Goal: Transaction & Acquisition: Purchase product/service

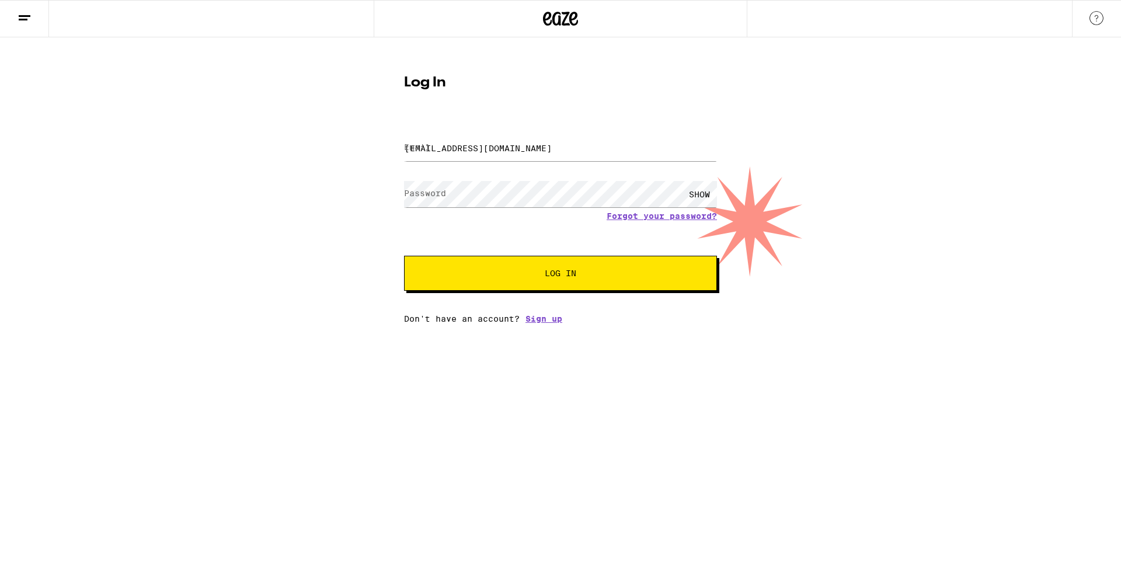
click at [487, 282] on button "Log In" at bounding box center [560, 273] width 313 height 35
click at [504, 154] on input "[EMAIL_ADDRESS][DOMAIN_NAME]" at bounding box center [560, 148] width 313 height 26
click at [557, 271] on span "Log In" at bounding box center [561, 273] width 32 height 8
type input "[EMAIL_ADDRESS][DOMAIN_NAME]"
click at [533, 274] on span "Log In" at bounding box center [560, 273] width 218 height 8
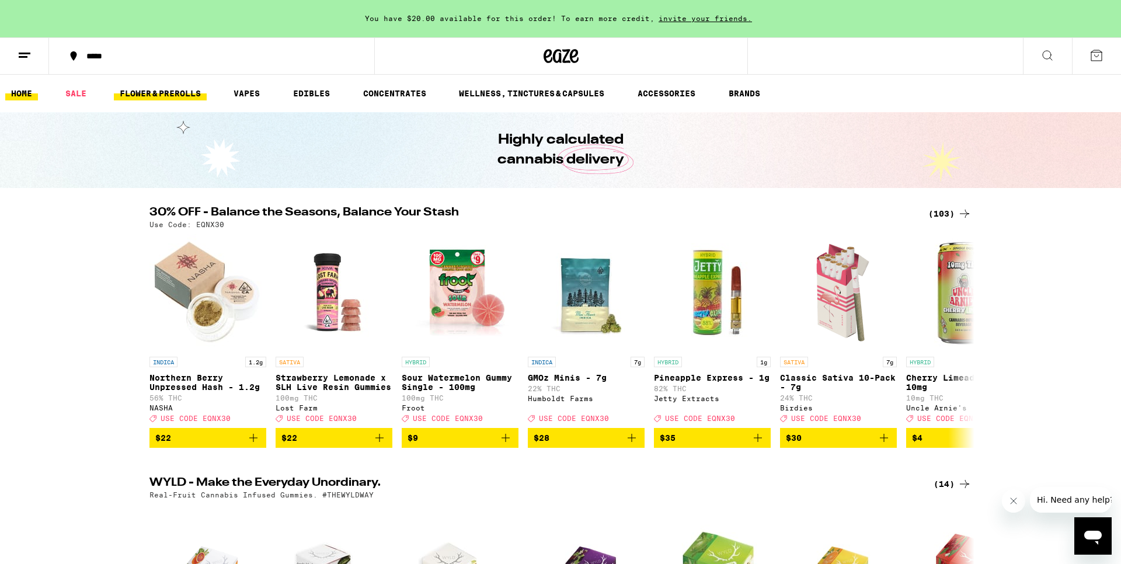
click at [152, 98] on link "FLOWER & PREROLLS" at bounding box center [160, 93] width 93 height 14
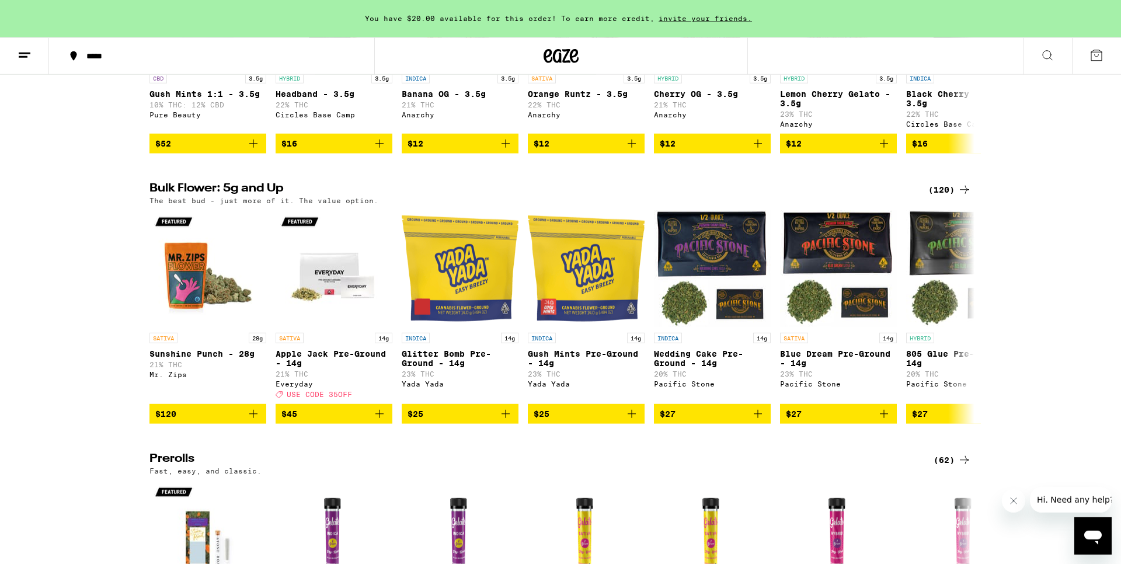
scroll to position [238, 0]
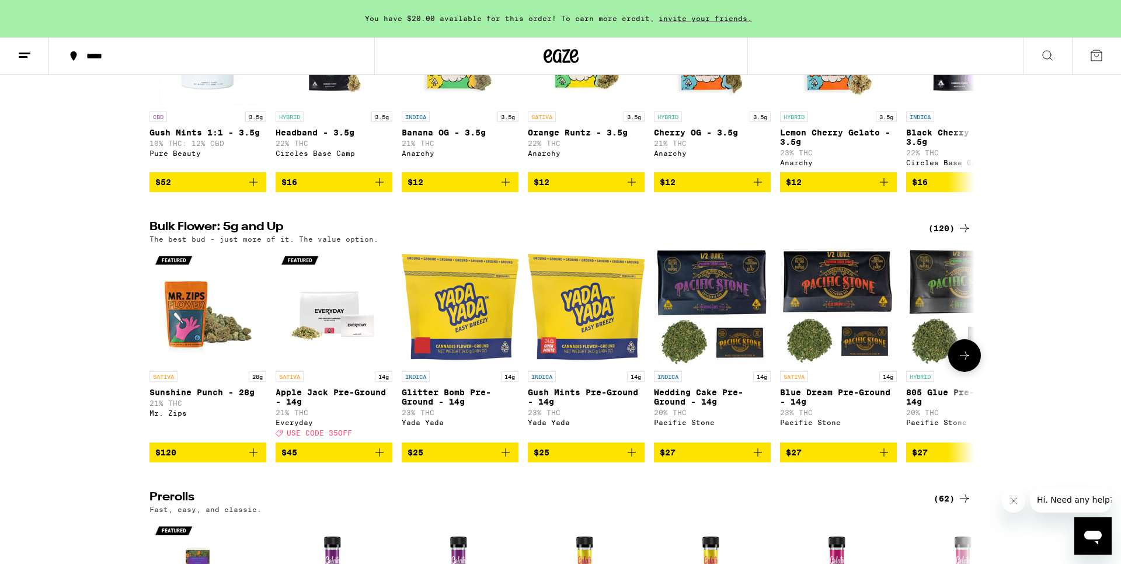
click at [971, 363] on icon at bounding box center [965, 356] width 14 height 14
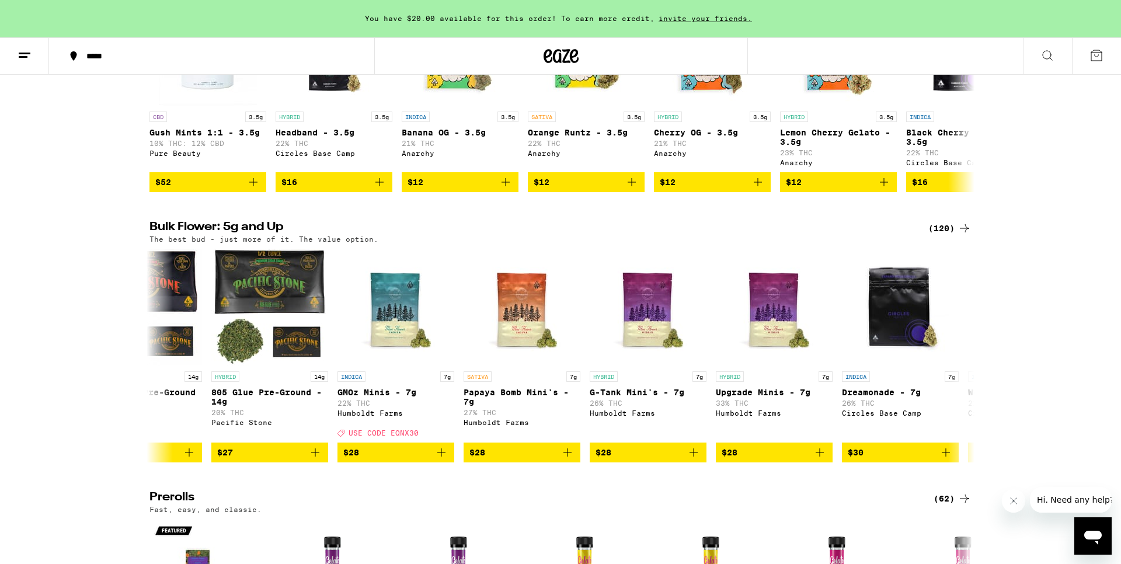
click at [950, 234] on div "(120)" at bounding box center [950, 228] width 43 height 14
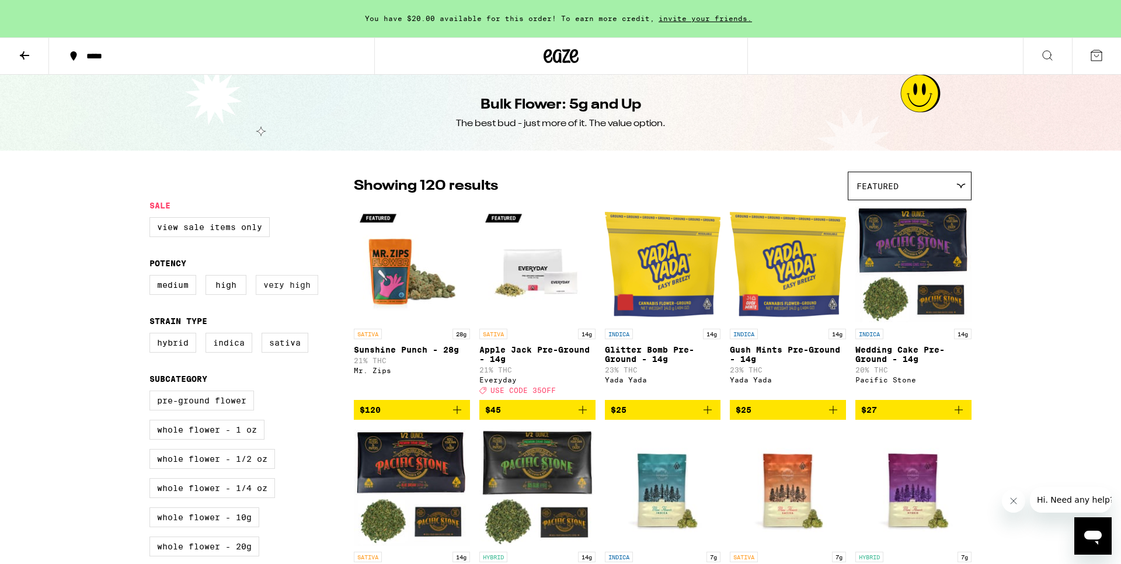
click at [277, 286] on label "Very High" at bounding box center [287, 285] width 62 height 20
click at [152, 277] on input "Very High" at bounding box center [152, 277] width 1 height 1
checkbox input "true"
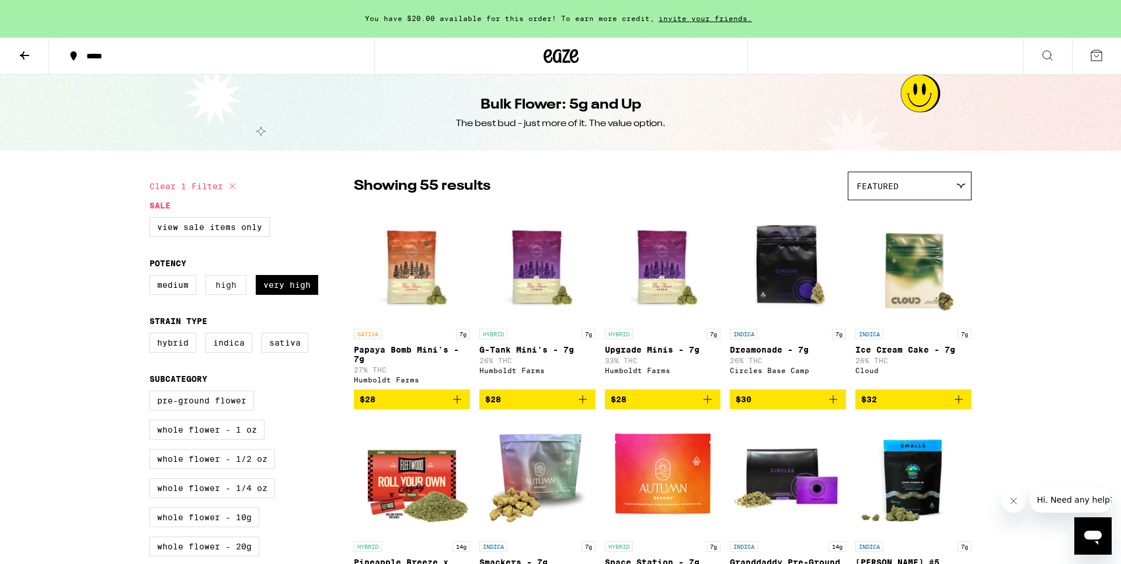
click at [232, 290] on label "High" at bounding box center [226, 285] width 41 height 20
click at [152, 277] on input "High" at bounding box center [152, 277] width 1 height 1
checkbox input "true"
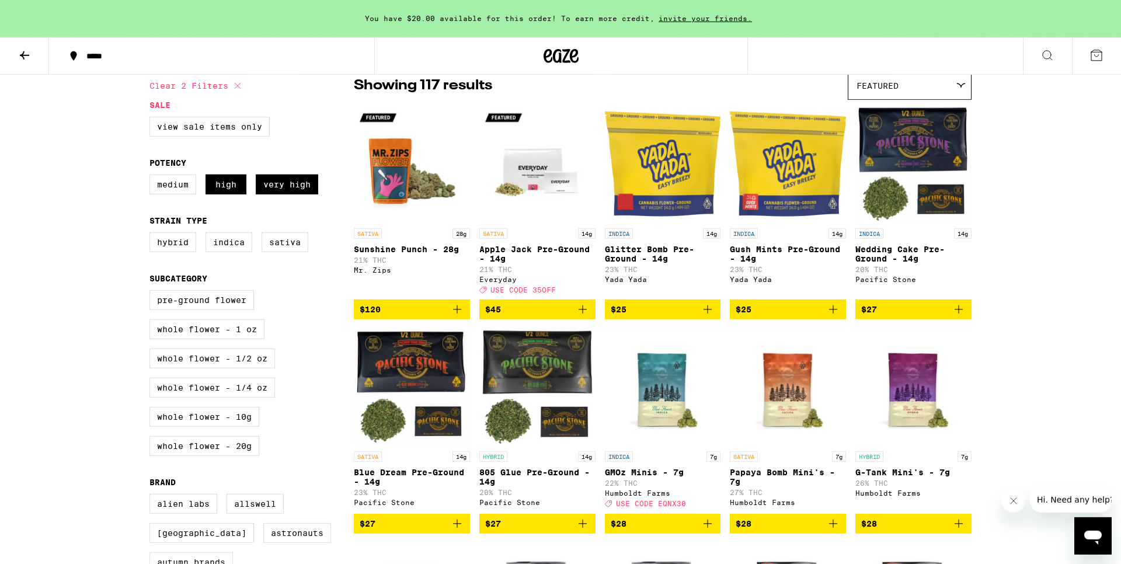
scroll to position [119, 0]
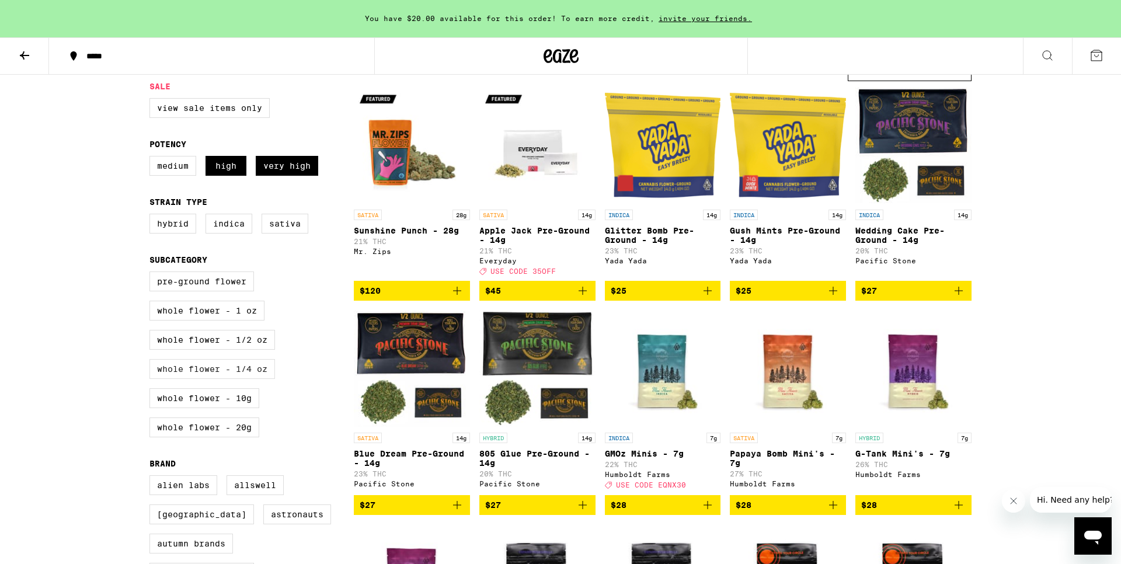
click at [214, 379] on label "Whole Flower - 1/4 oz" at bounding box center [213, 369] width 126 height 20
click at [152, 274] on input "Whole Flower - 1/4 oz" at bounding box center [152, 273] width 1 height 1
checkbox input "true"
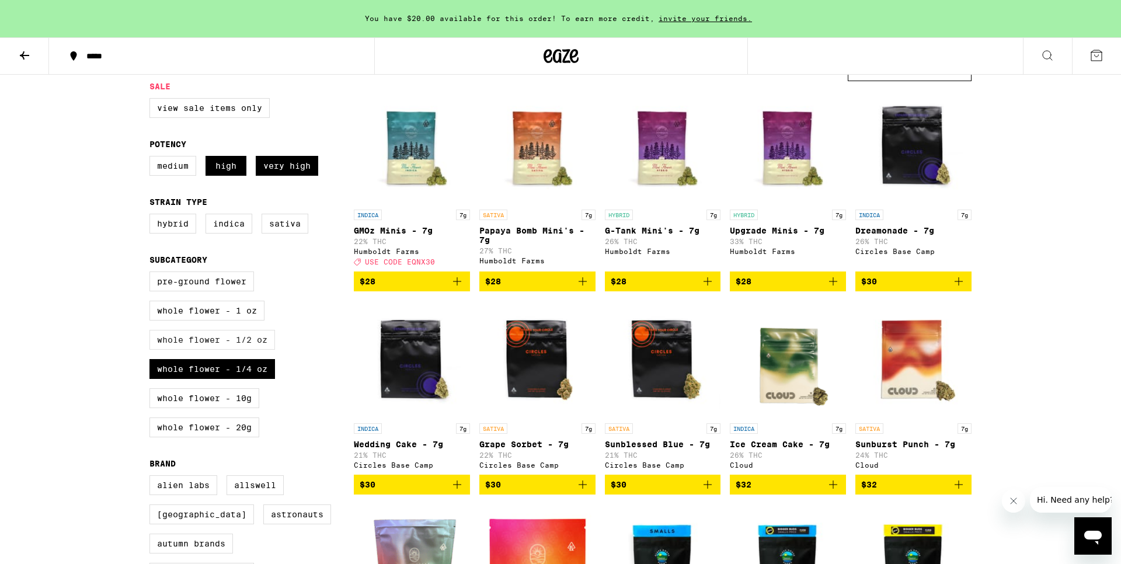
click at [209, 350] on label "Whole Flower - 1/2 oz" at bounding box center [213, 340] width 126 height 20
click at [152, 274] on input "Whole Flower - 1/2 oz" at bounding box center [152, 273] width 1 height 1
checkbox input "true"
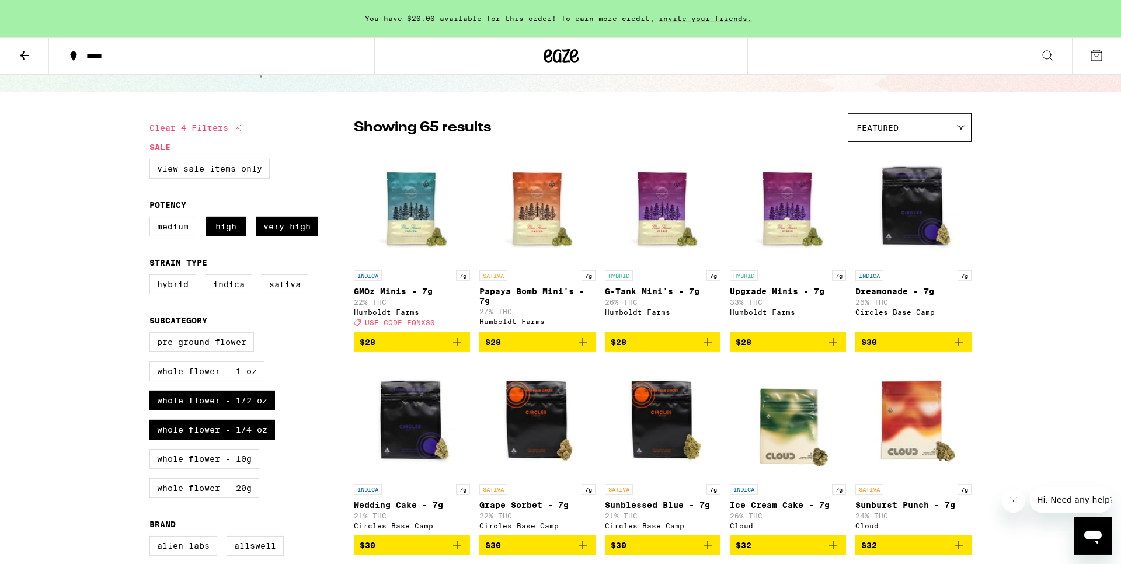
scroll to position [60, 0]
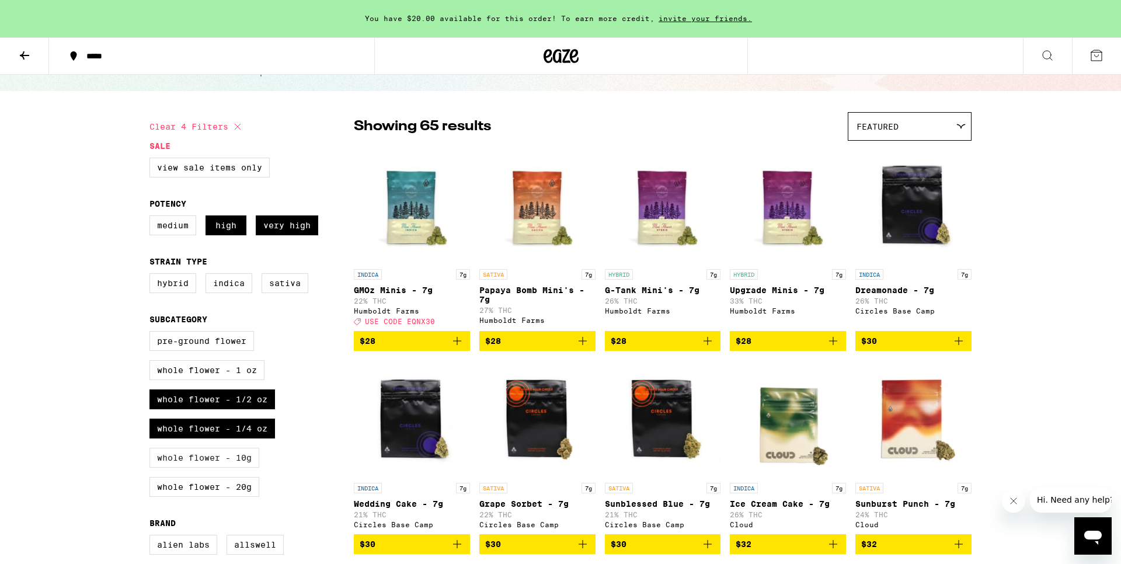
click at [190, 468] on label "Whole Flower - 10g" at bounding box center [205, 458] width 110 height 20
click at [152, 333] on input "Whole Flower - 10g" at bounding box center [152, 333] width 1 height 1
checkbox input "true"
click at [220, 177] on label "View Sale Items Only" at bounding box center [210, 168] width 120 height 20
click at [152, 160] on input "View Sale Items Only" at bounding box center [152, 159] width 1 height 1
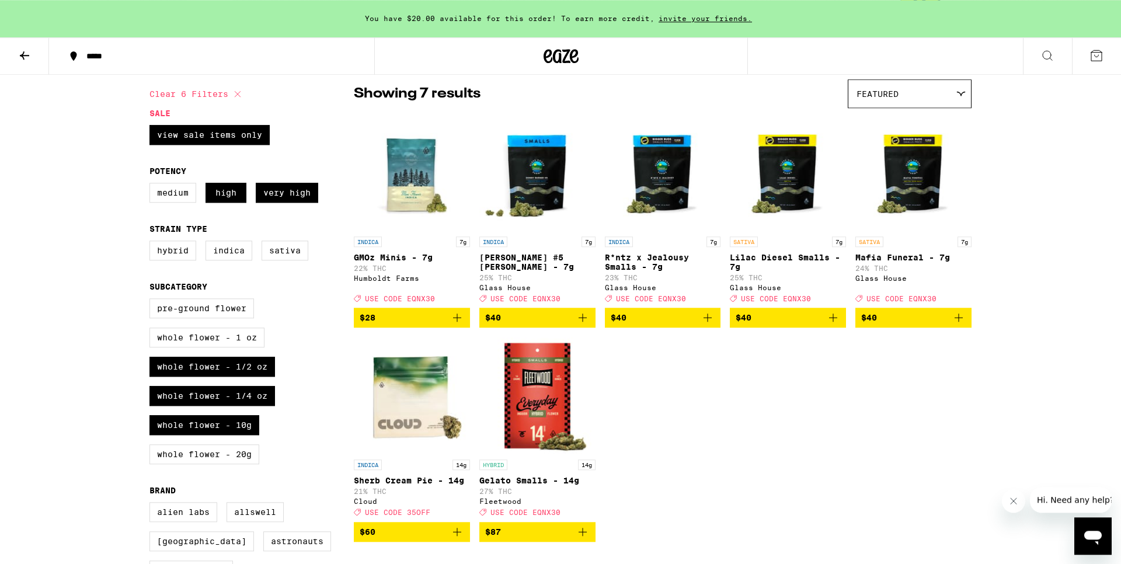
scroll to position [119, 0]
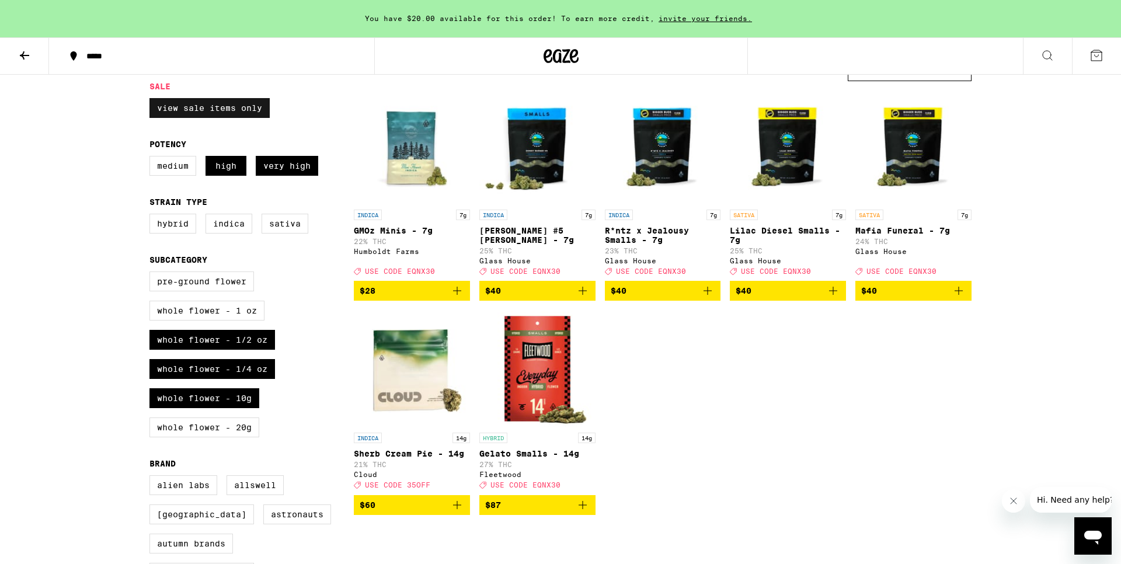
click at [211, 113] on label "View Sale Items Only" at bounding box center [210, 108] width 120 height 20
click at [152, 100] on input "View Sale Items Only" at bounding box center [152, 100] width 1 height 1
checkbox input "false"
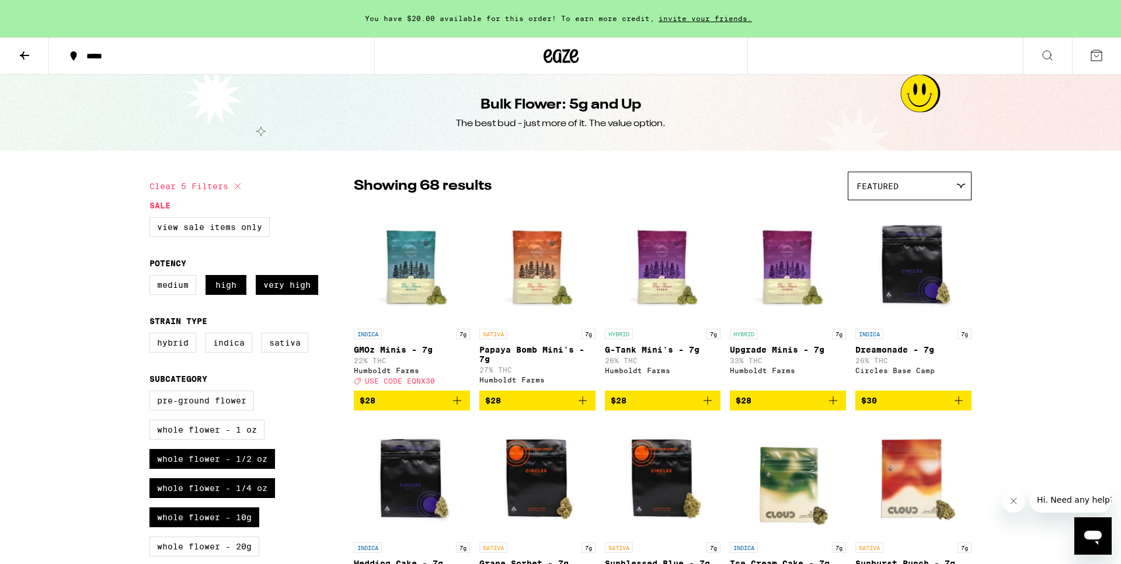
click at [953, 196] on div "Featured" at bounding box center [910, 185] width 123 height 27
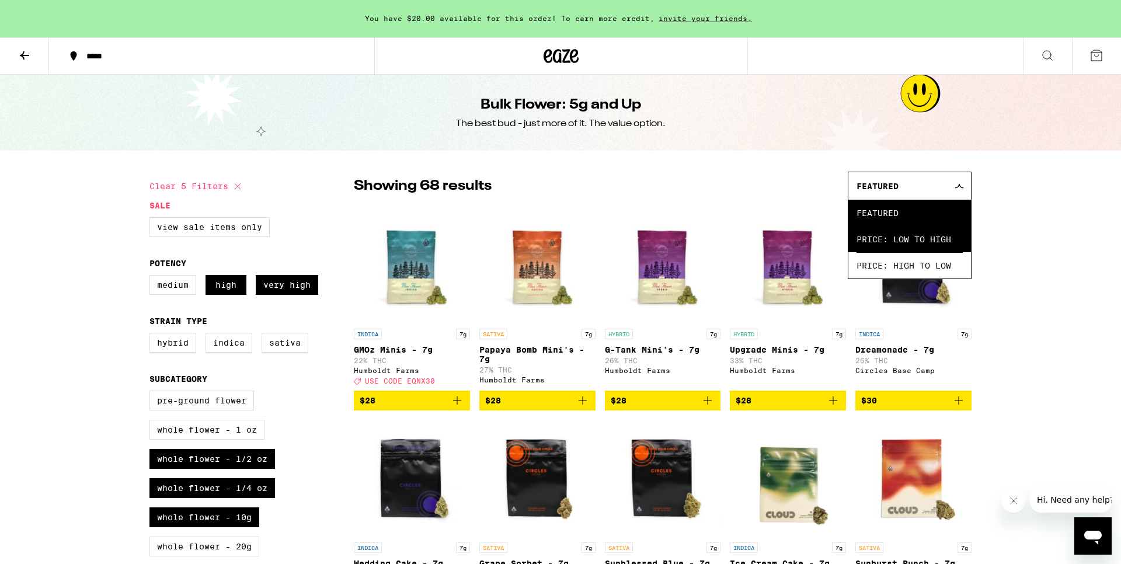
click at [948, 235] on span "Price: Low to High" at bounding box center [910, 239] width 106 height 26
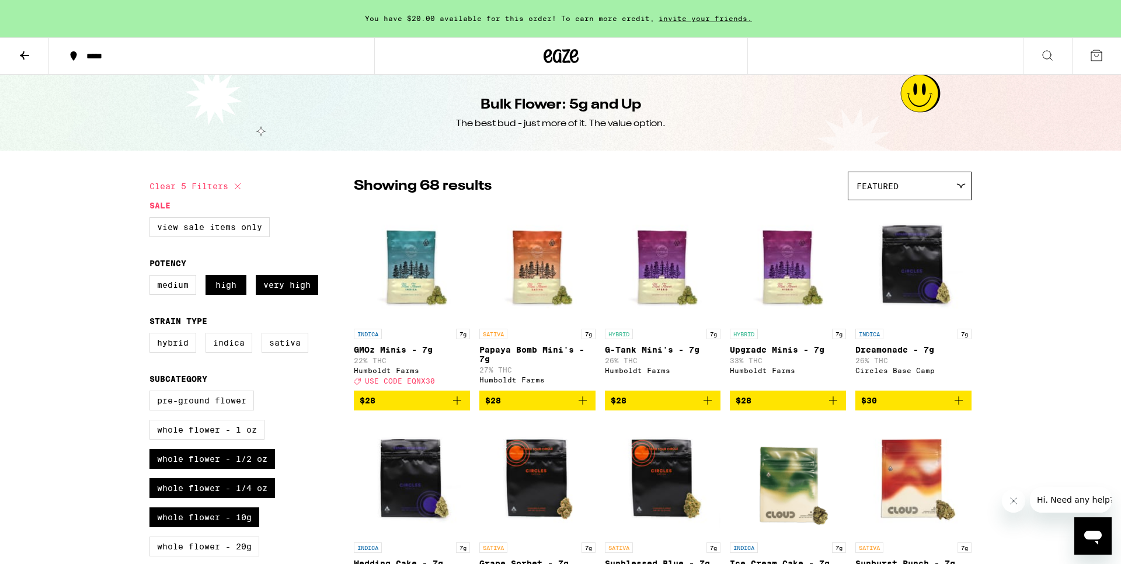
click at [557, 51] on icon at bounding box center [561, 56] width 35 height 21
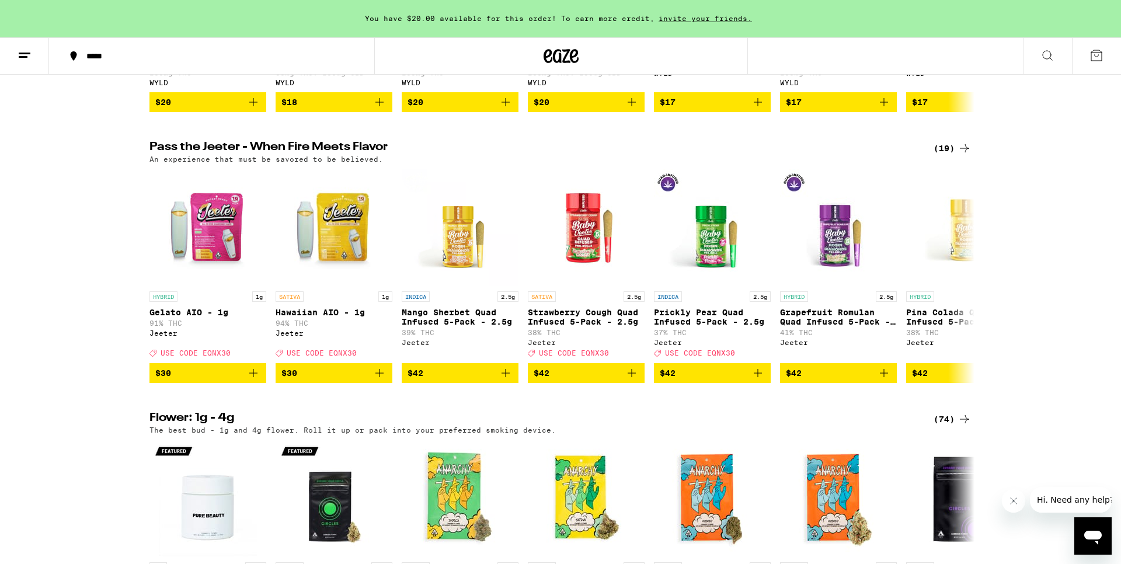
scroll to position [894, 0]
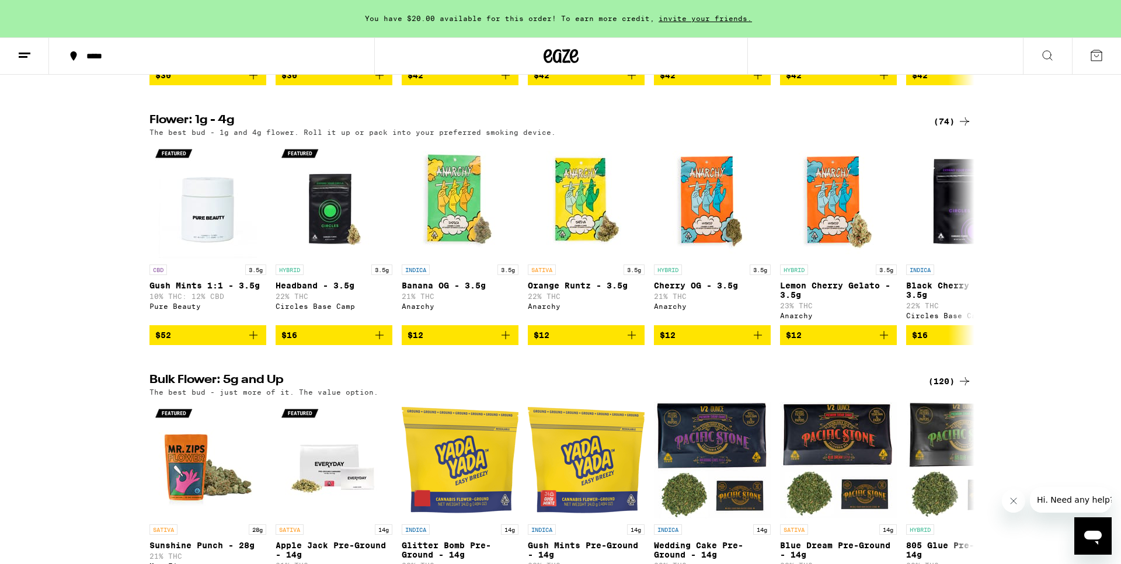
click at [948, 128] on div "(74)" at bounding box center [953, 121] width 38 height 14
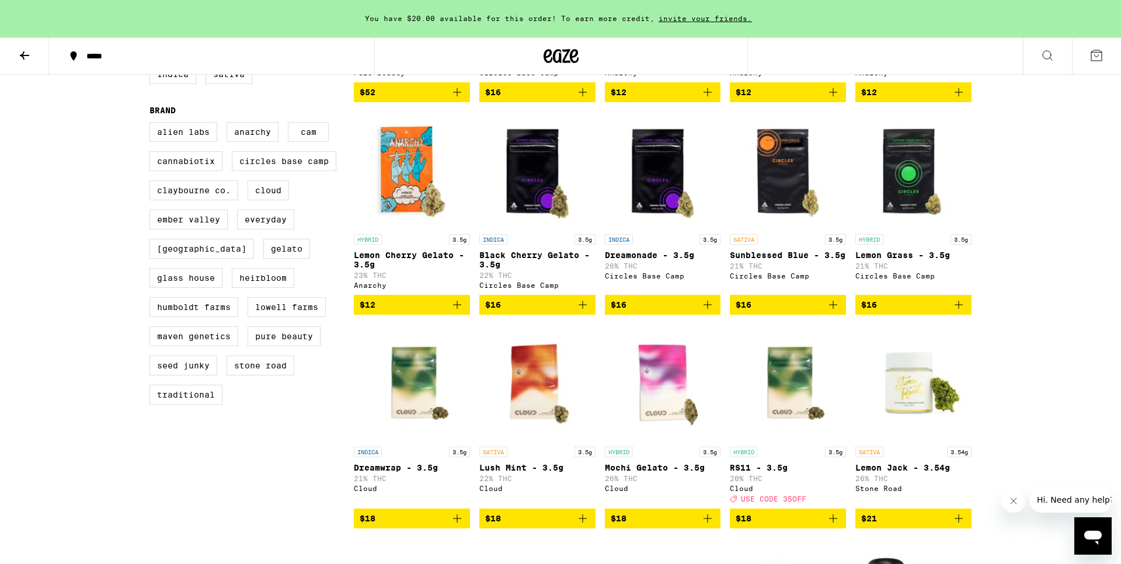
scroll to position [60, 0]
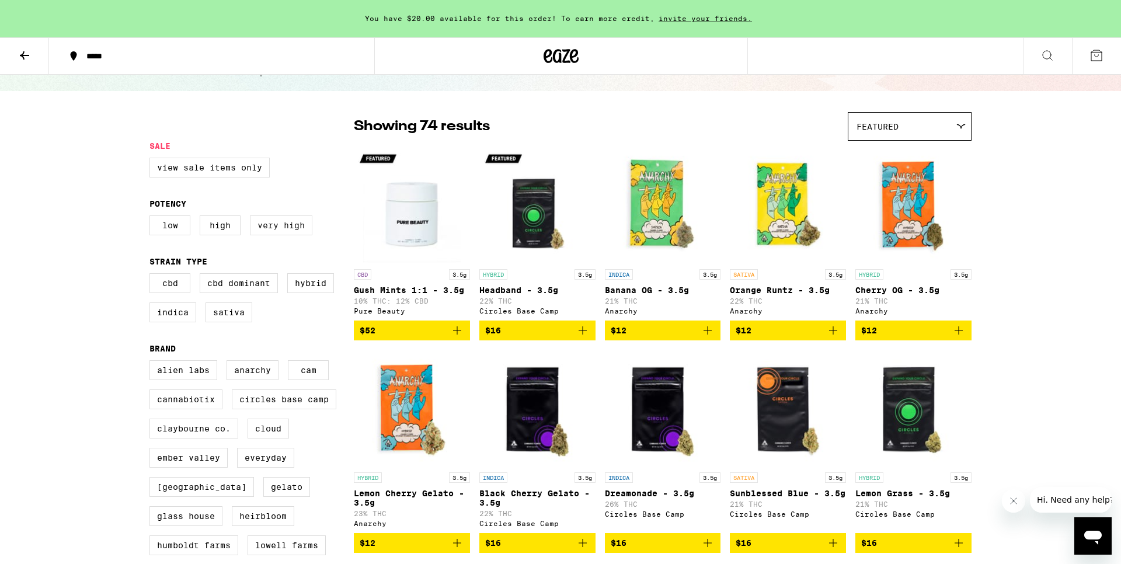
click at [282, 234] on label "Very High" at bounding box center [281, 226] width 62 height 20
click at [152, 218] on input "Very High" at bounding box center [152, 217] width 1 height 1
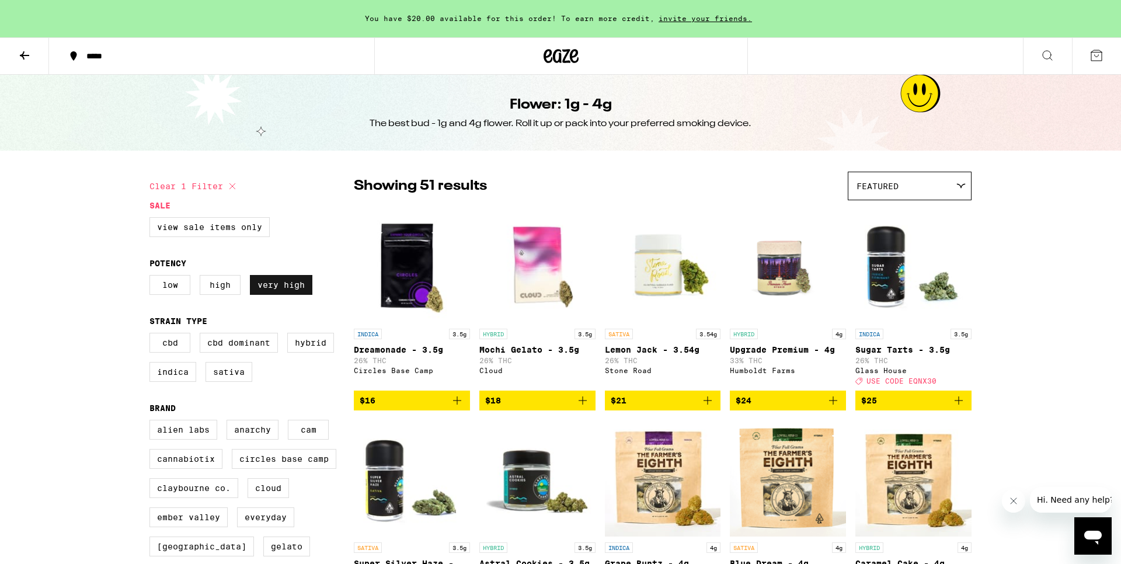
click at [273, 293] on label "Very High" at bounding box center [281, 285] width 62 height 20
click at [152, 277] on input "Very High" at bounding box center [152, 277] width 1 height 1
checkbox input "false"
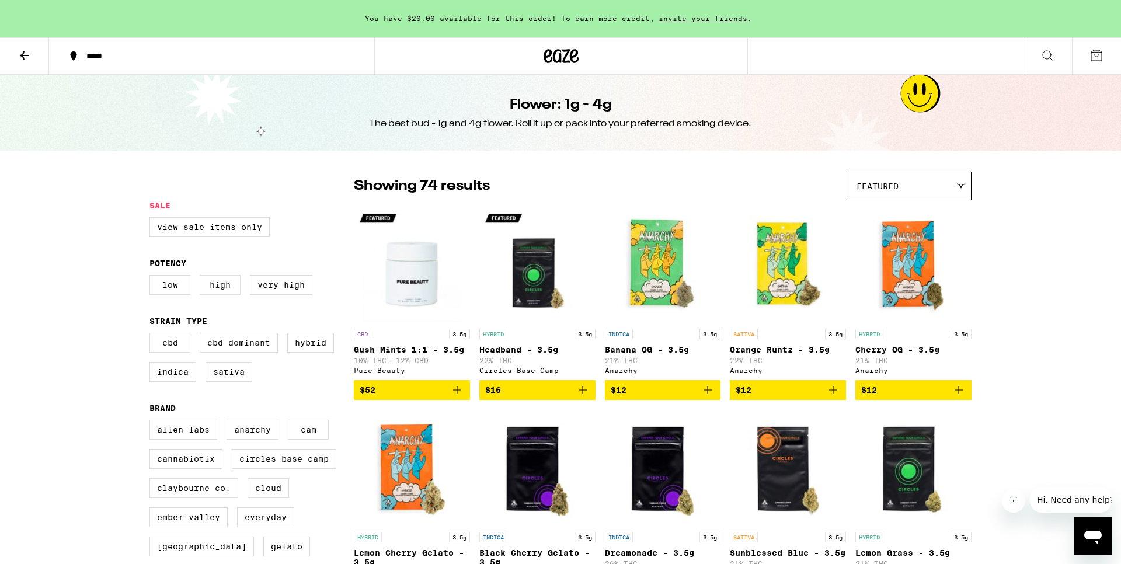
click at [228, 289] on label "High" at bounding box center [220, 285] width 41 height 20
click at [152, 277] on input "High" at bounding box center [152, 277] width 1 height 1
checkbox input "true"
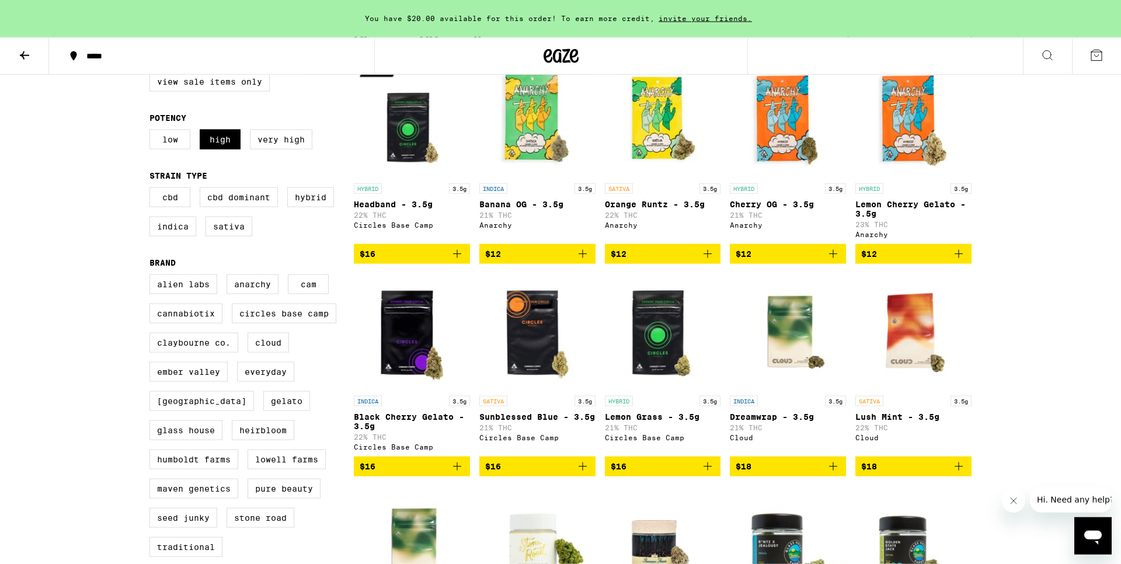
scroll to position [119, 0]
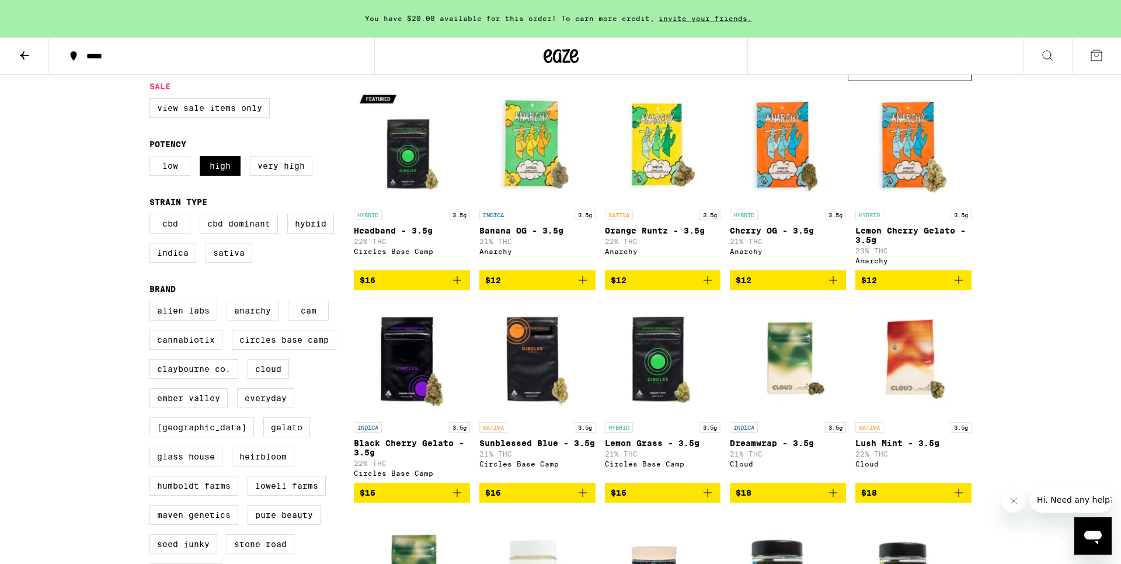
click at [457, 287] on icon "Add to bag" at bounding box center [457, 280] width 14 height 14
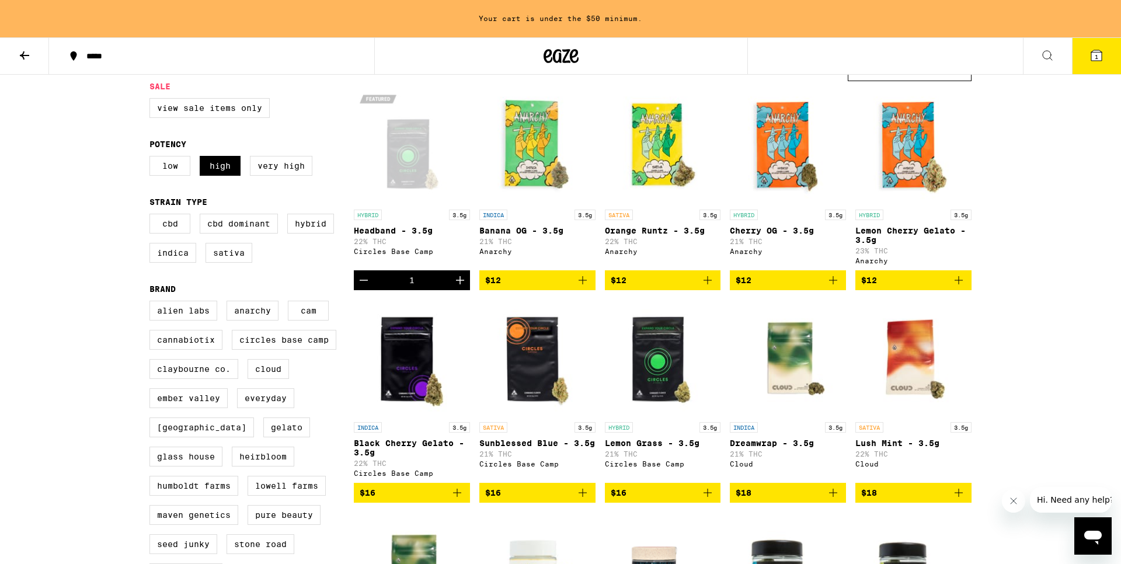
click at [710, 500] on icon "Add to bag" at bounding box center [708, 493] width 14 height 14
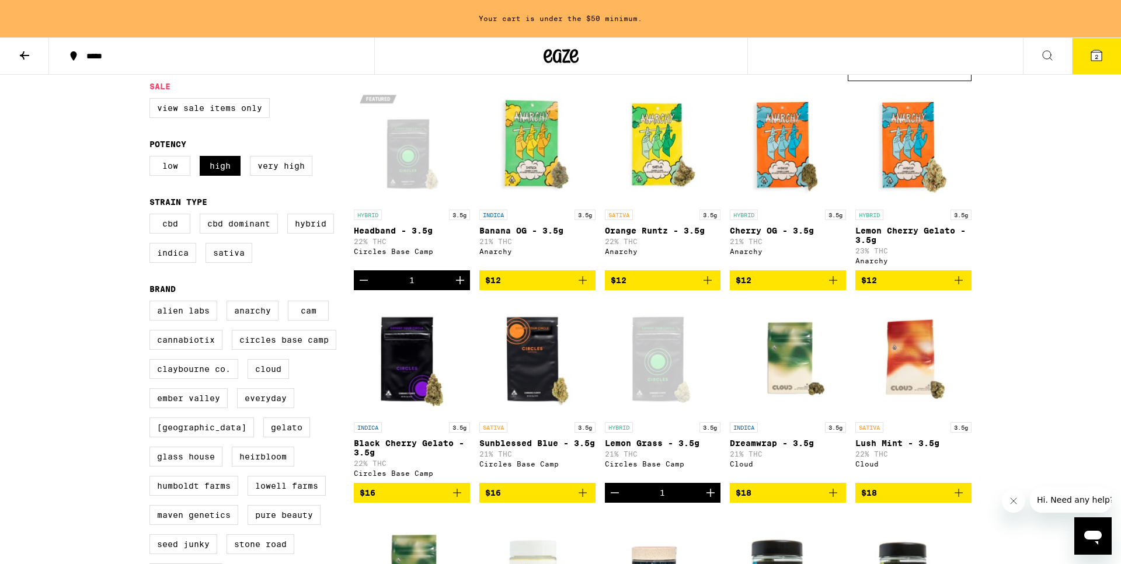
click at [459, 500] on icon "Add to bag" at bounding box center [457, 493] width 14 height 14
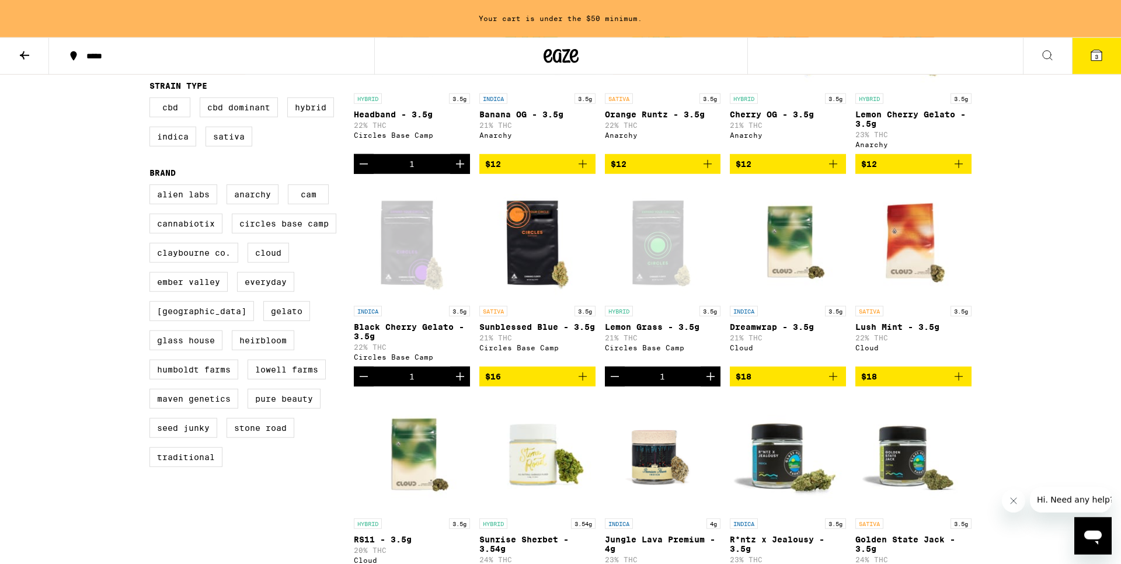
scroll to position [0, 0]
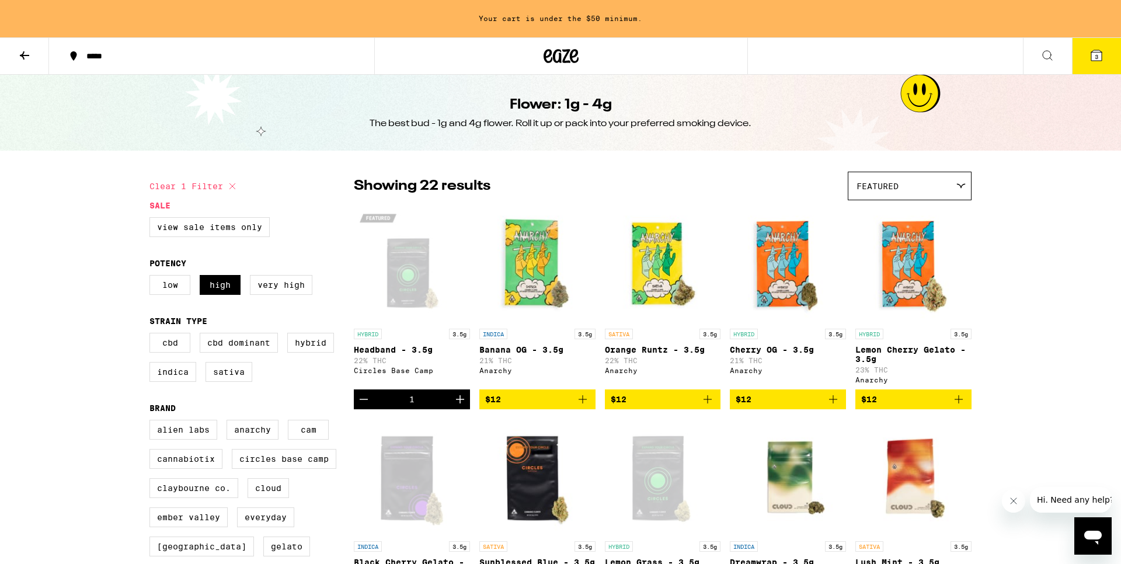
click at [1094, 57] on icon at bounding box center [1097, 55] width 11 height 11
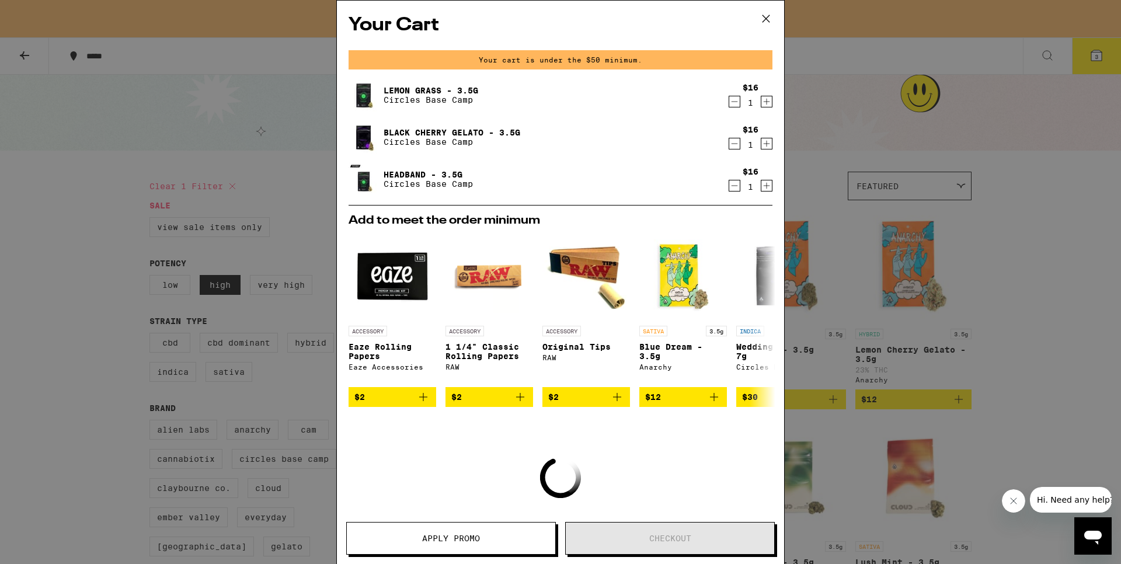
click at [735, 144] on icon "Decrement" at bounding box center [734, 144] width 11 height 14
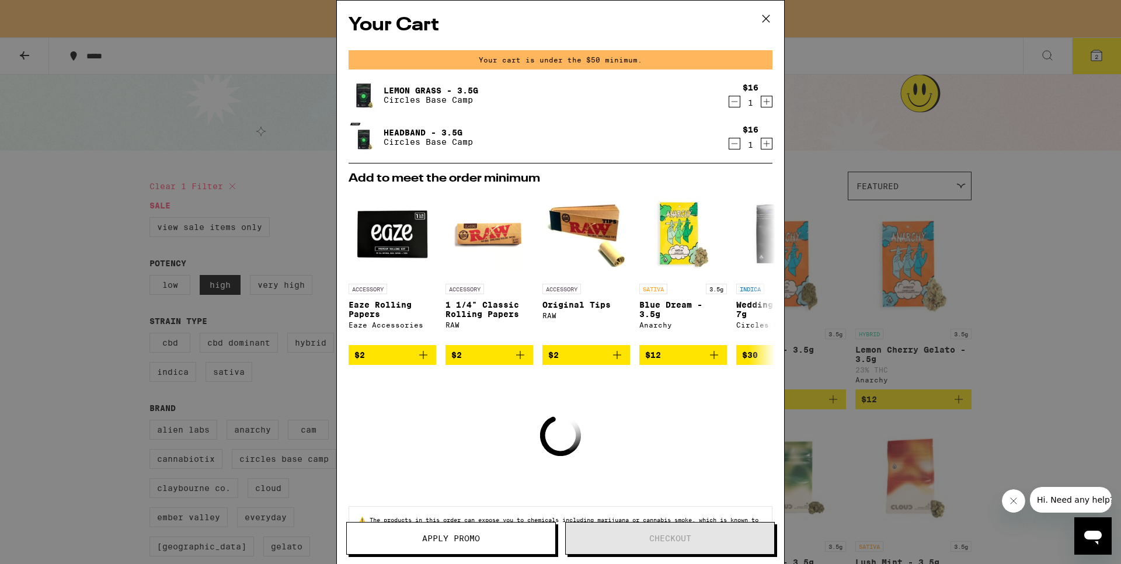
click at [769, 24] on icon at bounding box center [766, 19] width 18 height 18
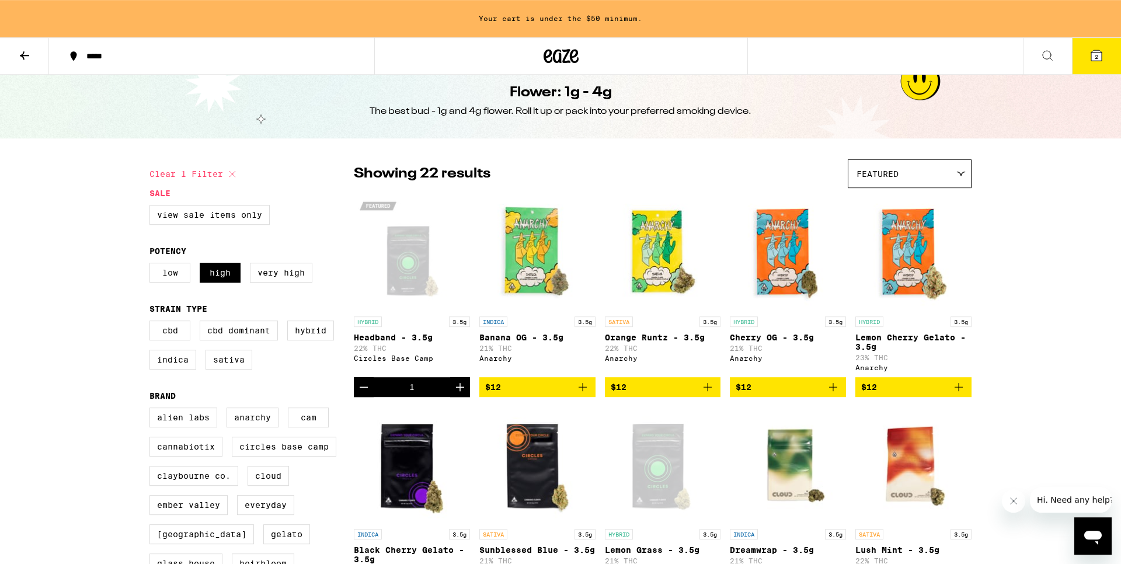
scroll to position [60, 0]
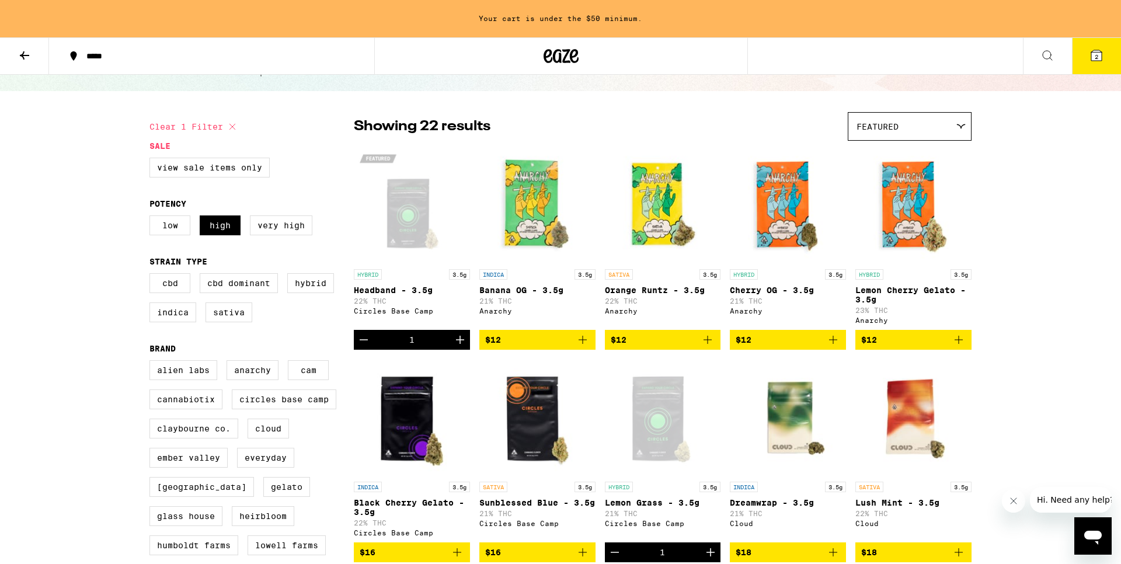
click at [956, 345] on icon "Add to bag" at bounding box center [959, 340] width 14 height 14
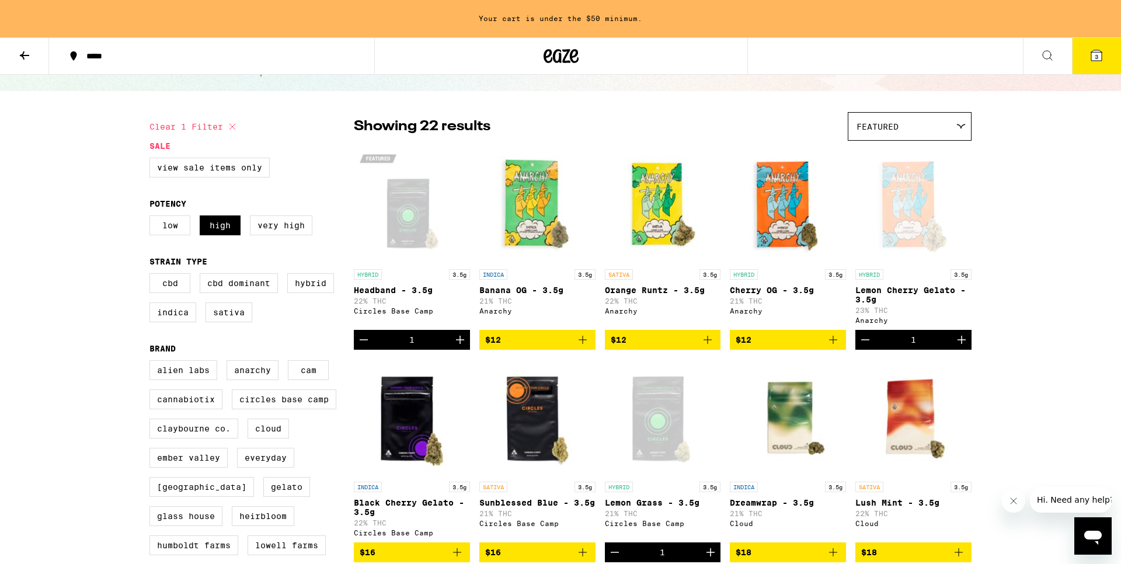
click at [834, 345] on icon "Add to bag" at bounding box center [833, 340] width 14 height 14
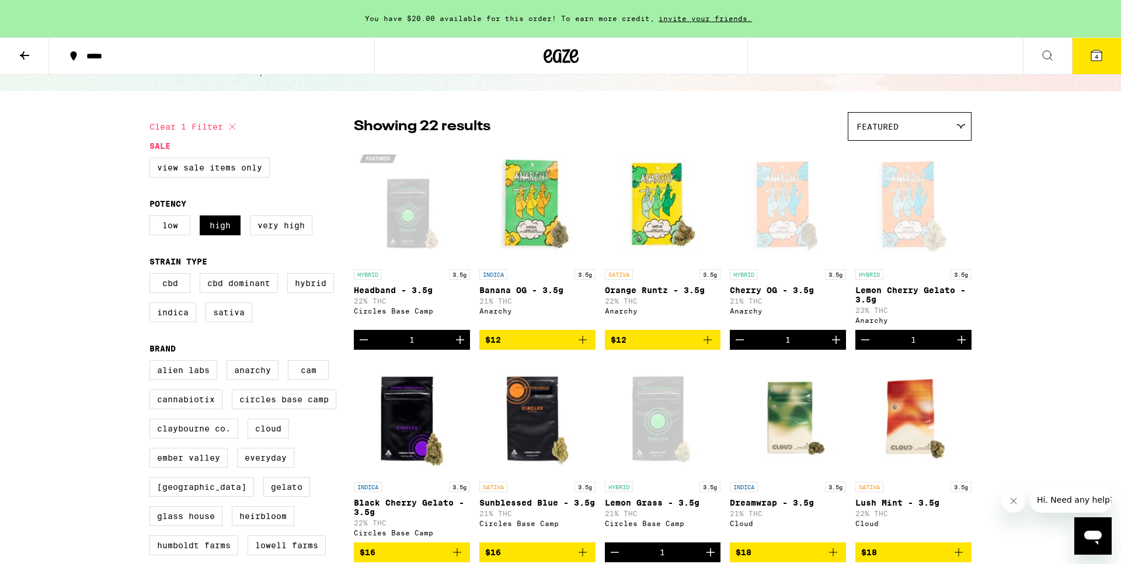
click at [835, 344] on icon "Increment" at bounding box center [836, 340] width 14 height 14
click at [739, 340] on icon "Decrement" at bounding box center [740, 340] width 8 height 0
click at [740, 340] on icon "Decrement" at bounding box center [740, 340] width 8 height 0
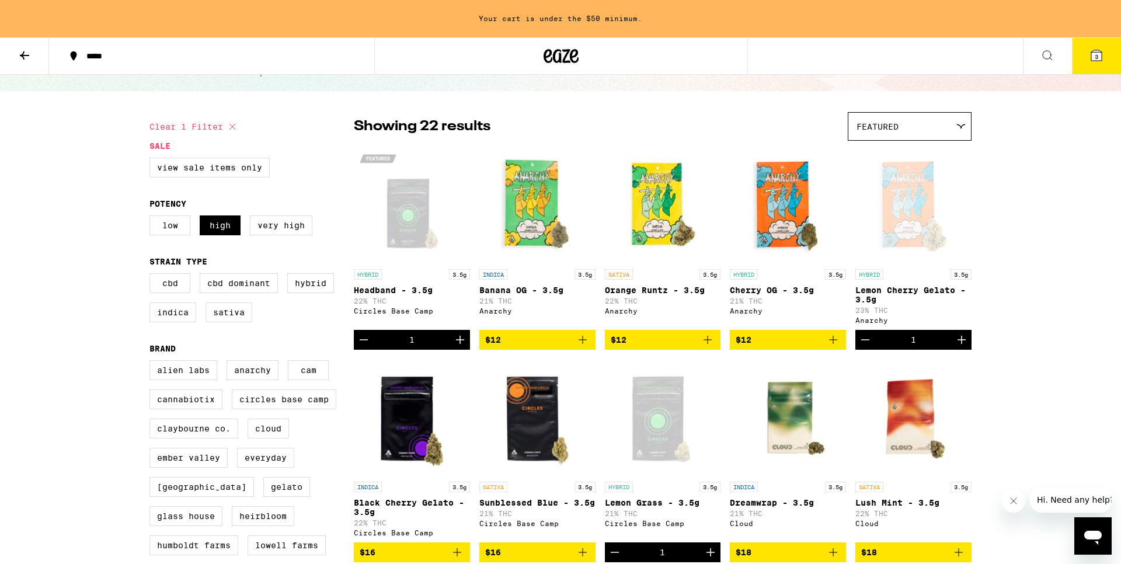
click at [583, 344] on icon "Add to bag" at bounding box center [583, 340] width 14 height 14
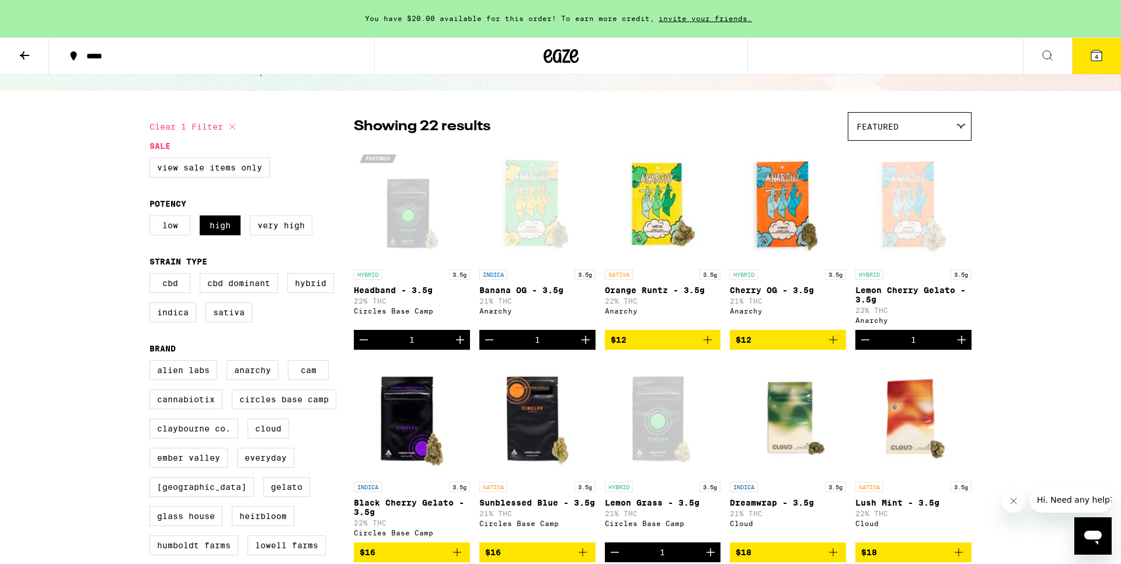
click at [1099, 64] on button "4" at bounding box center [1096, 56] width 49 height 36
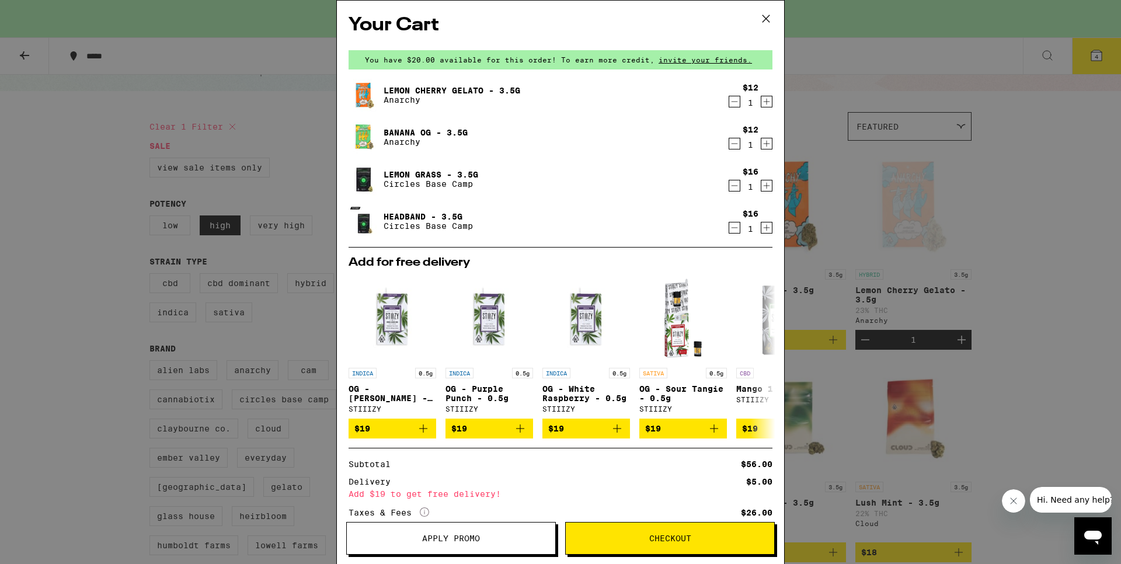
click at [767, 20] on icon at bounding box center [766, 19] width 18 height 18
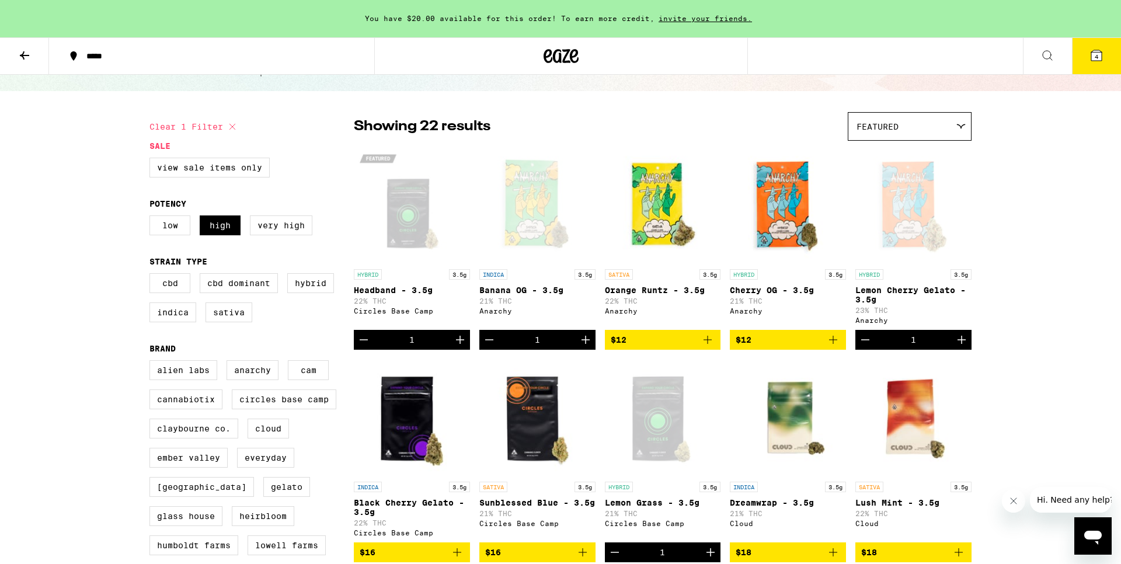
click at [840, 345] on icon "Add to bag" at bounding box center [833, 340] width 14 height 14
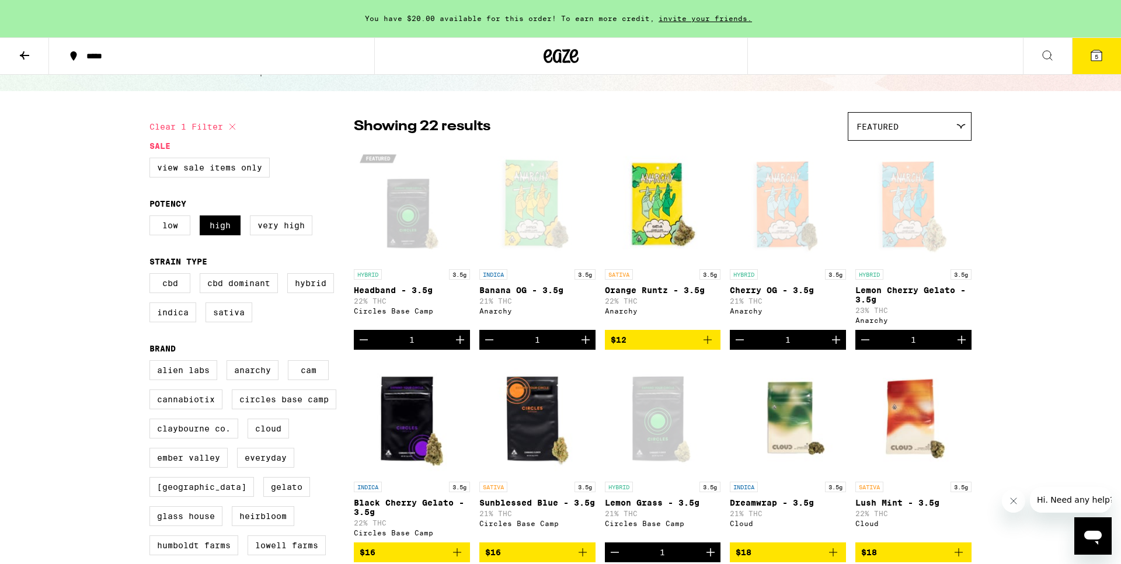
click at [1099, 56] on span "5" at bounding box center [1097, 56] width 4 height 7
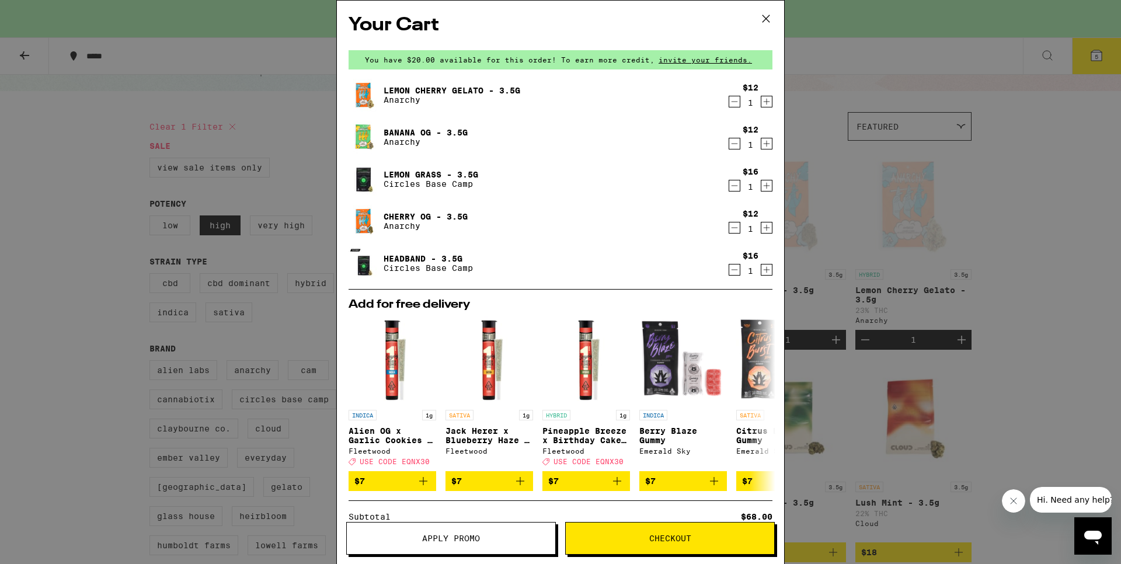
drag, startPoint x: 733, startPoint y: 187, endPoint x: 724, endPoint y: 187, distance: 9.3
click at [732, 187] on icon "Decrement" at bounding box center [734, 186] width 11 height 14
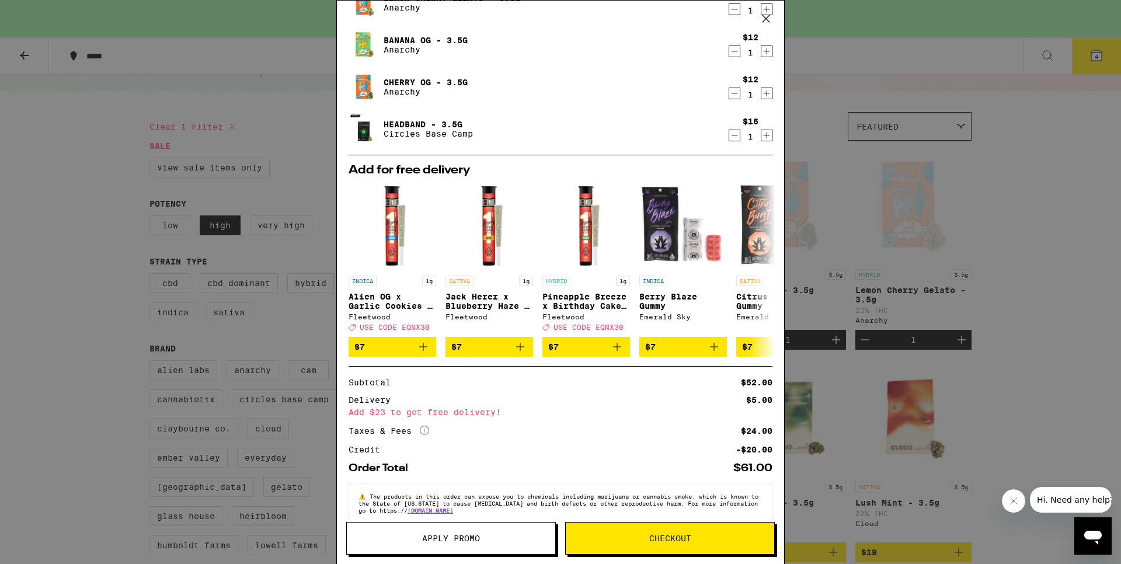
scroll to position [118, 0]
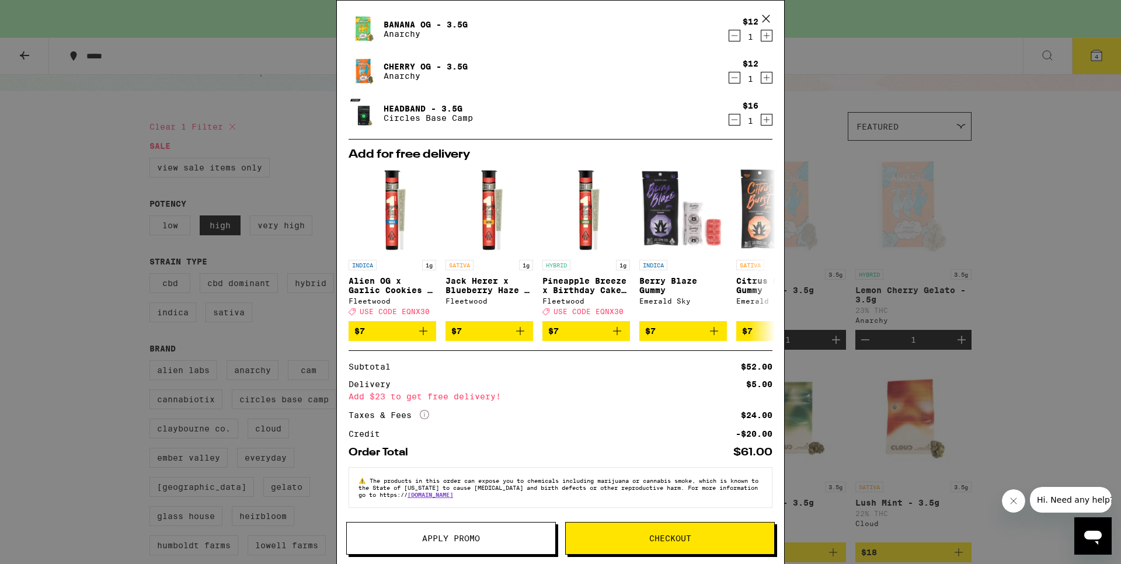
click at [660, 543] on span "Checkout" at bounding box center [670, 538] width 42 height 8
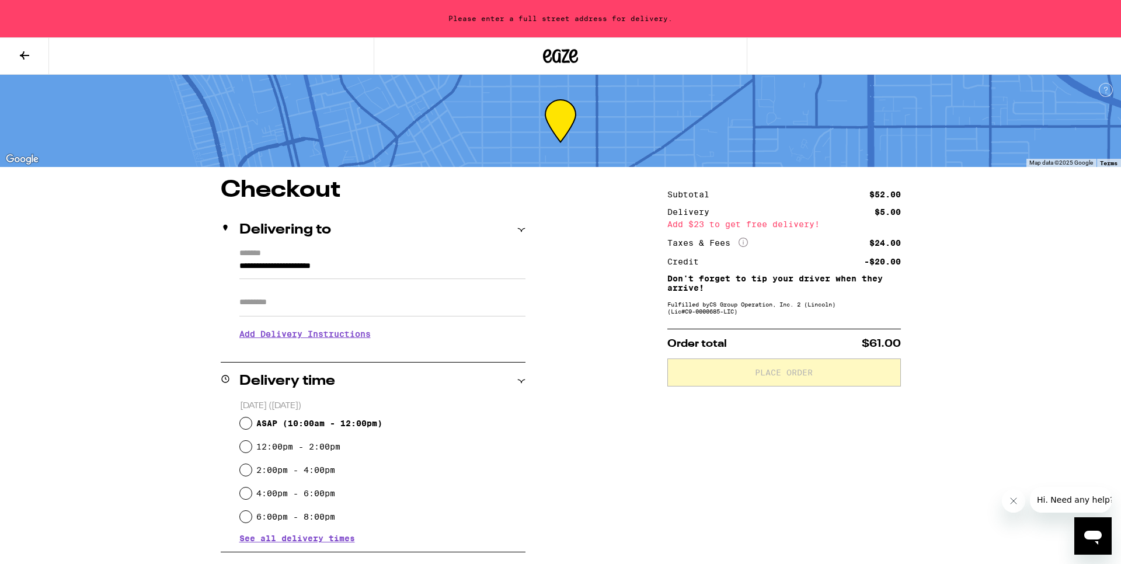
click at [297, 307] on input "Apt/Suite" at bounding box center [382, 303] width 286 height 28
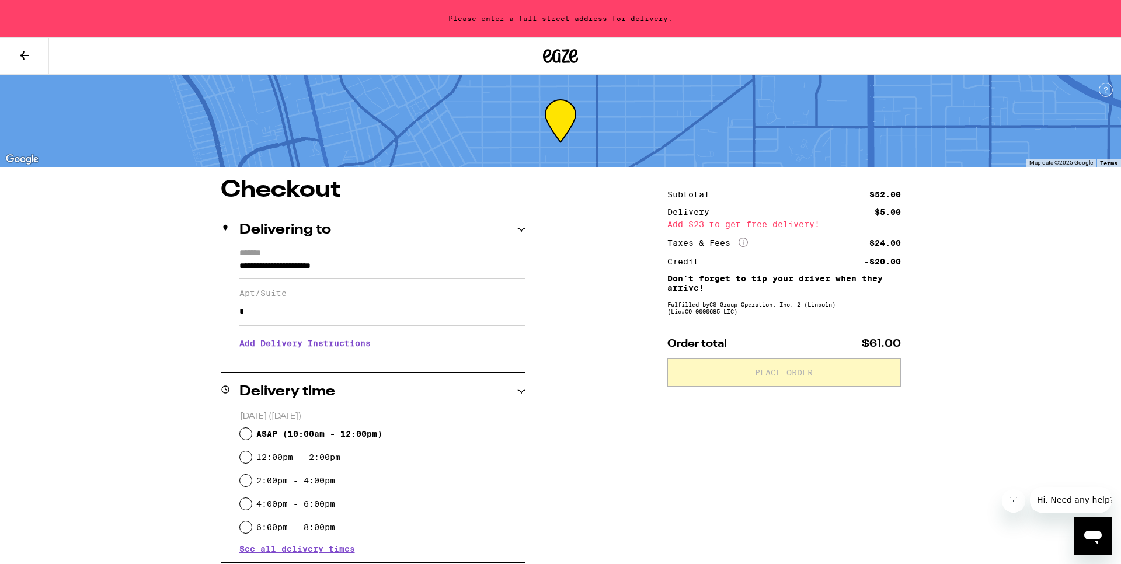
type input "*"
click at [301, 350] on h3 "Add Delivery Instructions" at bounding box center [382, 343] width 286 height 27
